Goal: Navigation & Orientation: Find specific page/section

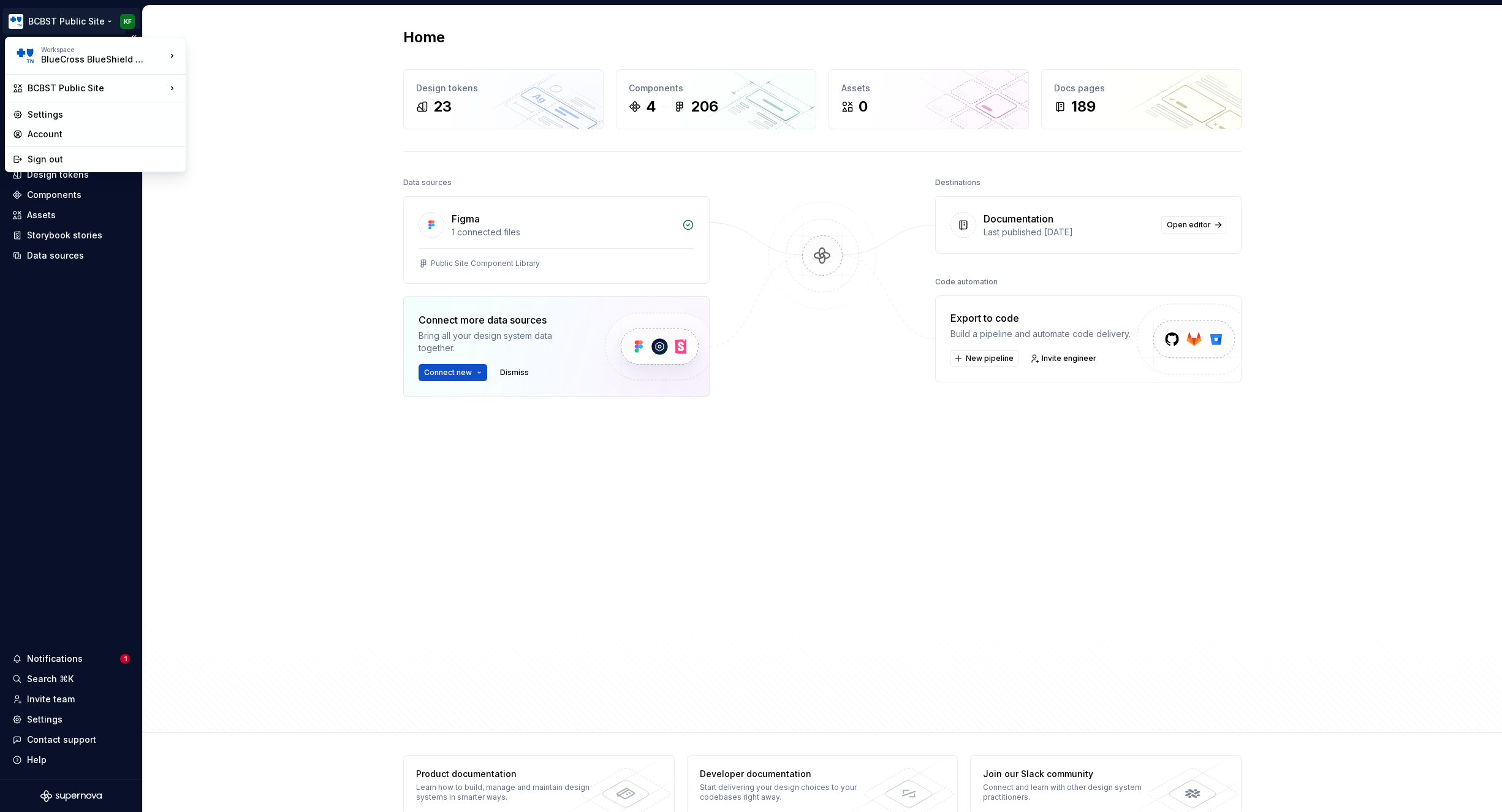
click at [94, 20] on html "BCBST Public Site KF Home Documentation Analytics Code automation Design system…" at bounding box center [751, 406] width 1502 height 812
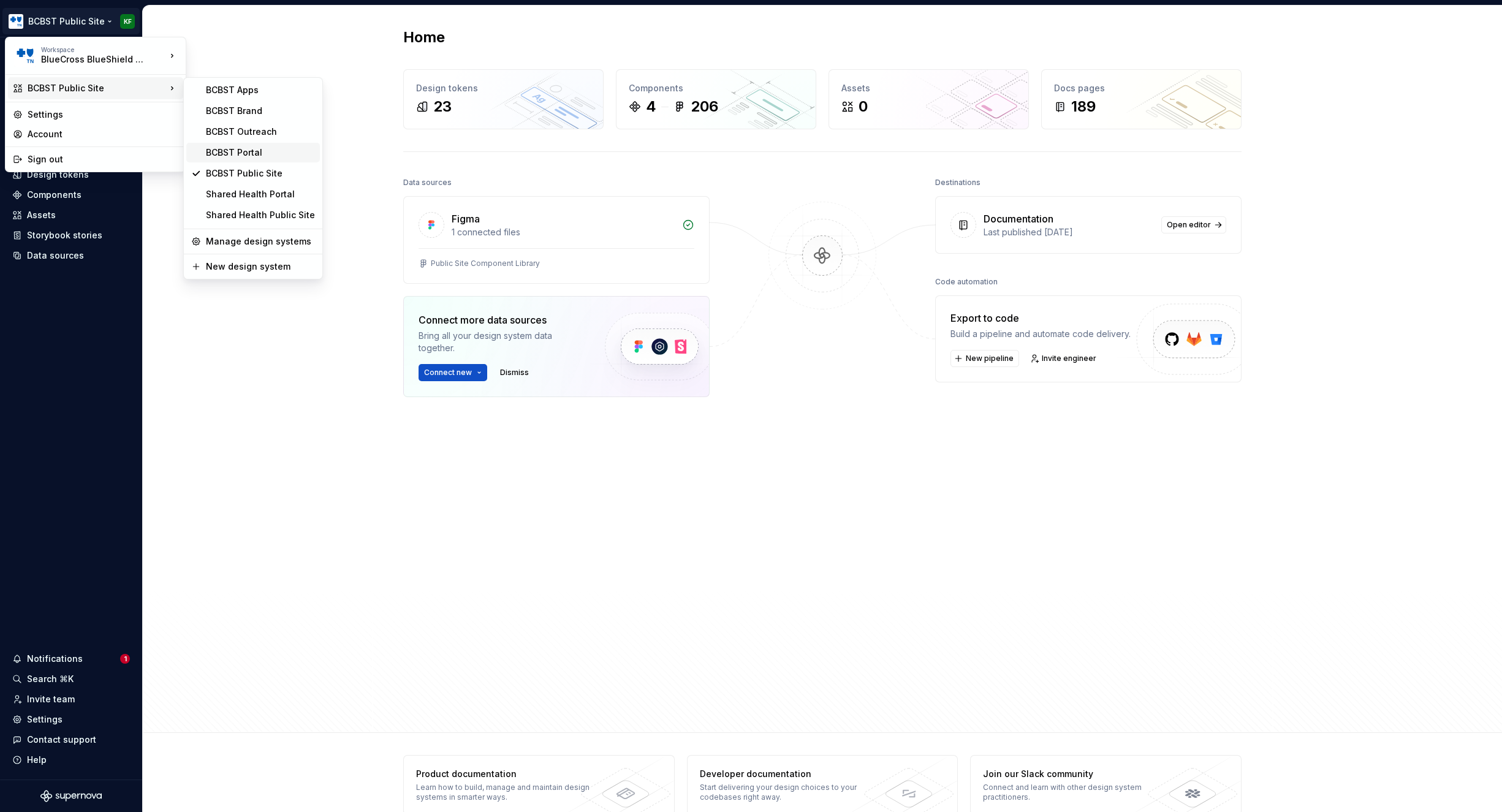
click at [250, 155] on div "BCBST Portal" at bounding box center [260, 153] width 109 height 12
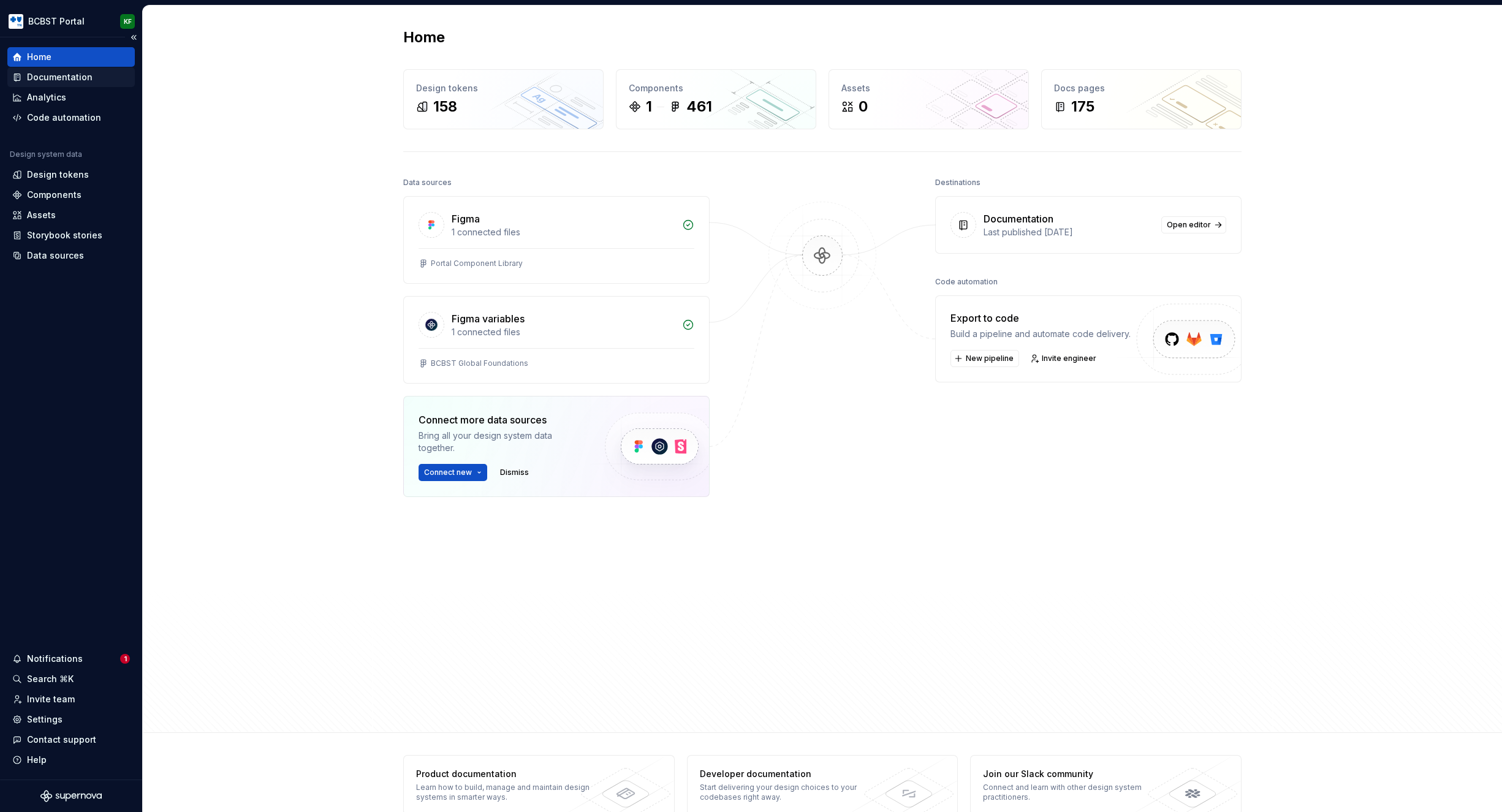
drag, startPoint x: 51, startPoint y: 76, endPoint x: 59, endPoint y: 77, distance: 8.1
click at [52, 77] on div "Documentation" at bounding box center [60, 77] width 66 height 12
click at [69, 77] on div "Documentation" at bounding box center [60, 77] width 66 height 12
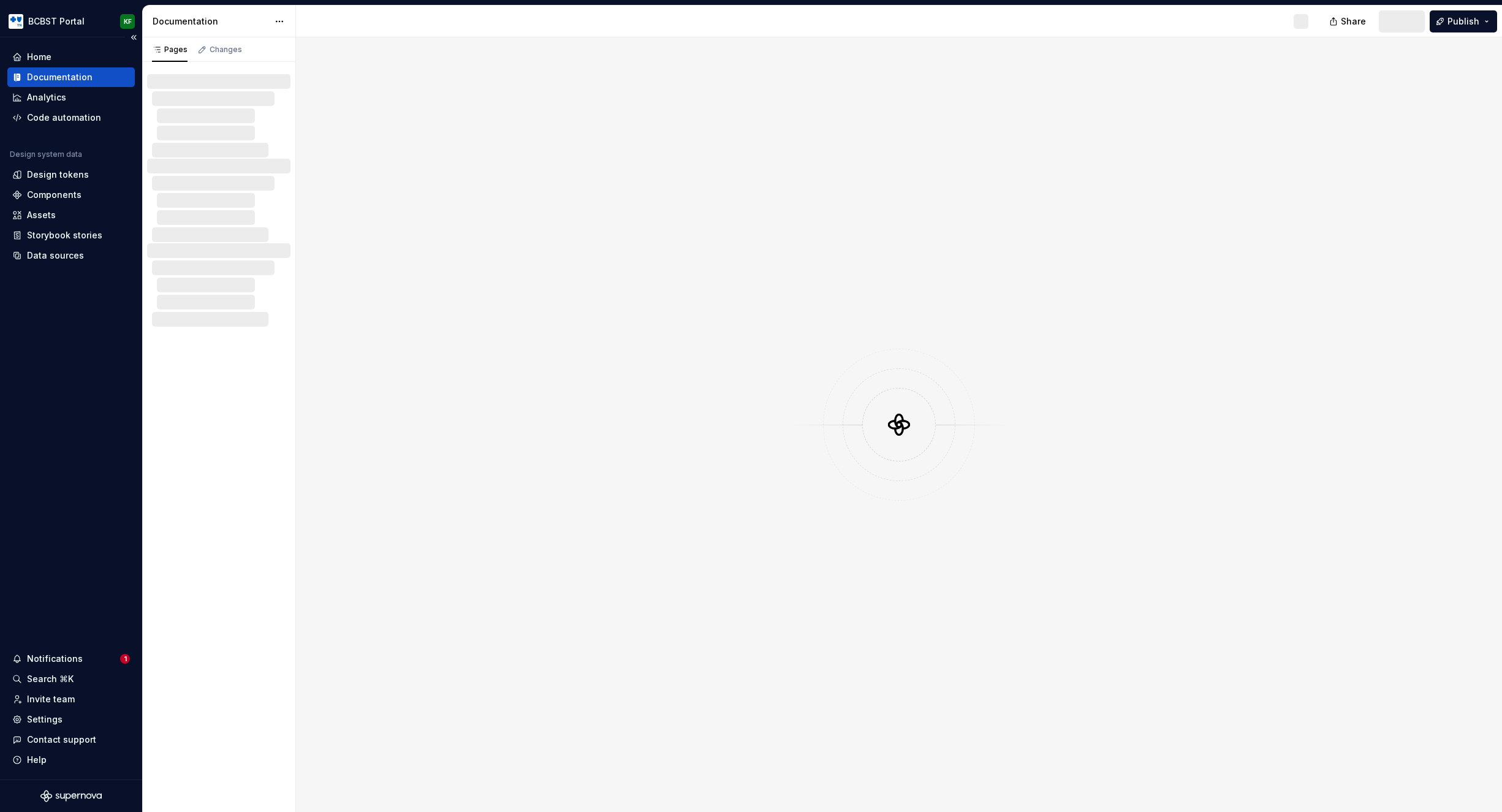
drag, startPoint x: 71, startPoint y: 75, endPoint x: 79, endPoint y: 75, distance: 8.0
click at [70, 75] on div "Documentation" at bounding box center [60, 77] width 66 height 12
click at [1395, 17] on span "Preview" at bounding box center [1390, 21] width 34 height 12
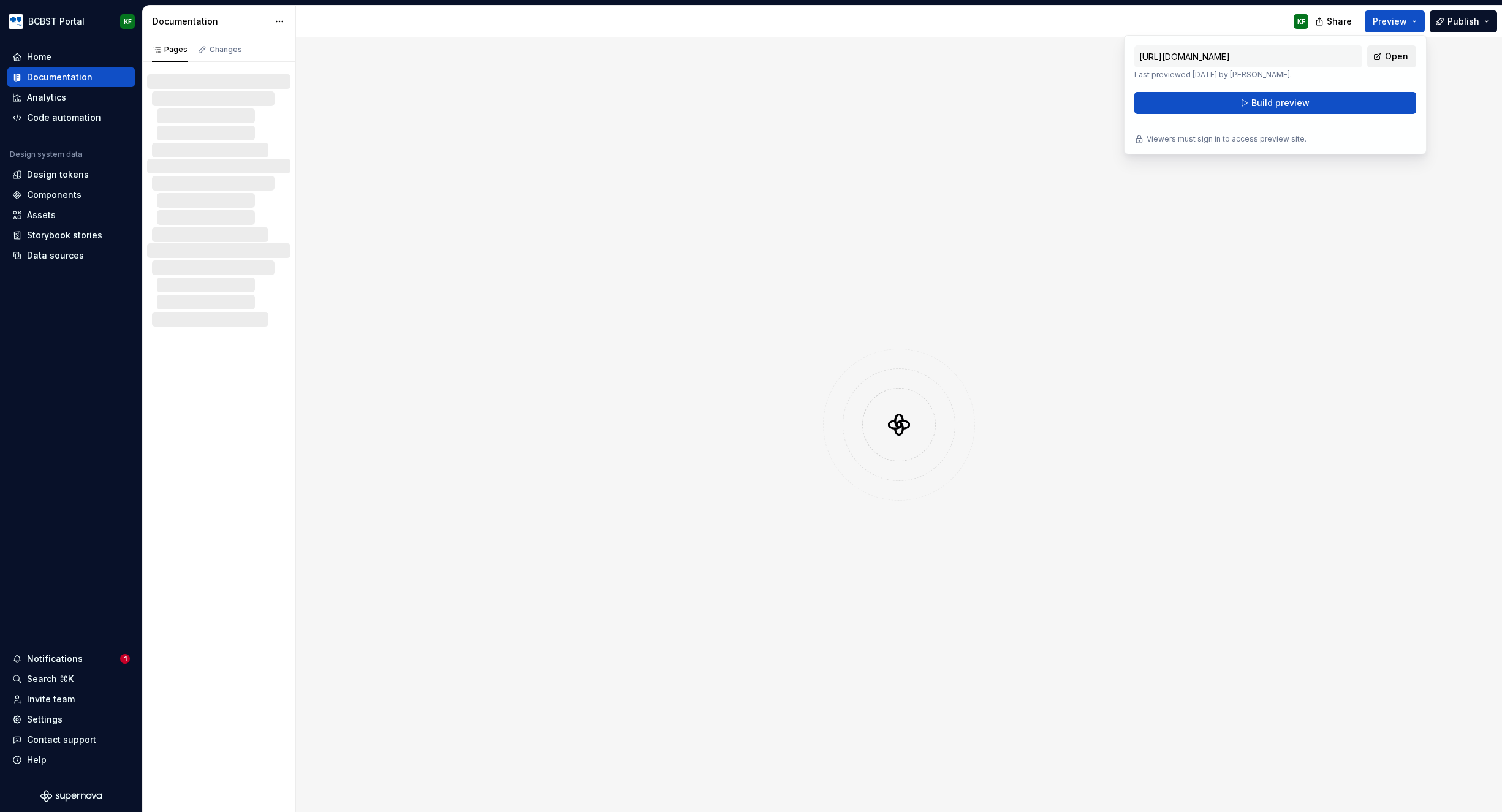
click at [1394, 58] on span "Open" at bounding box center [1397, 56] width 23 height 12
